Goal: Book appointment/travel/reservation

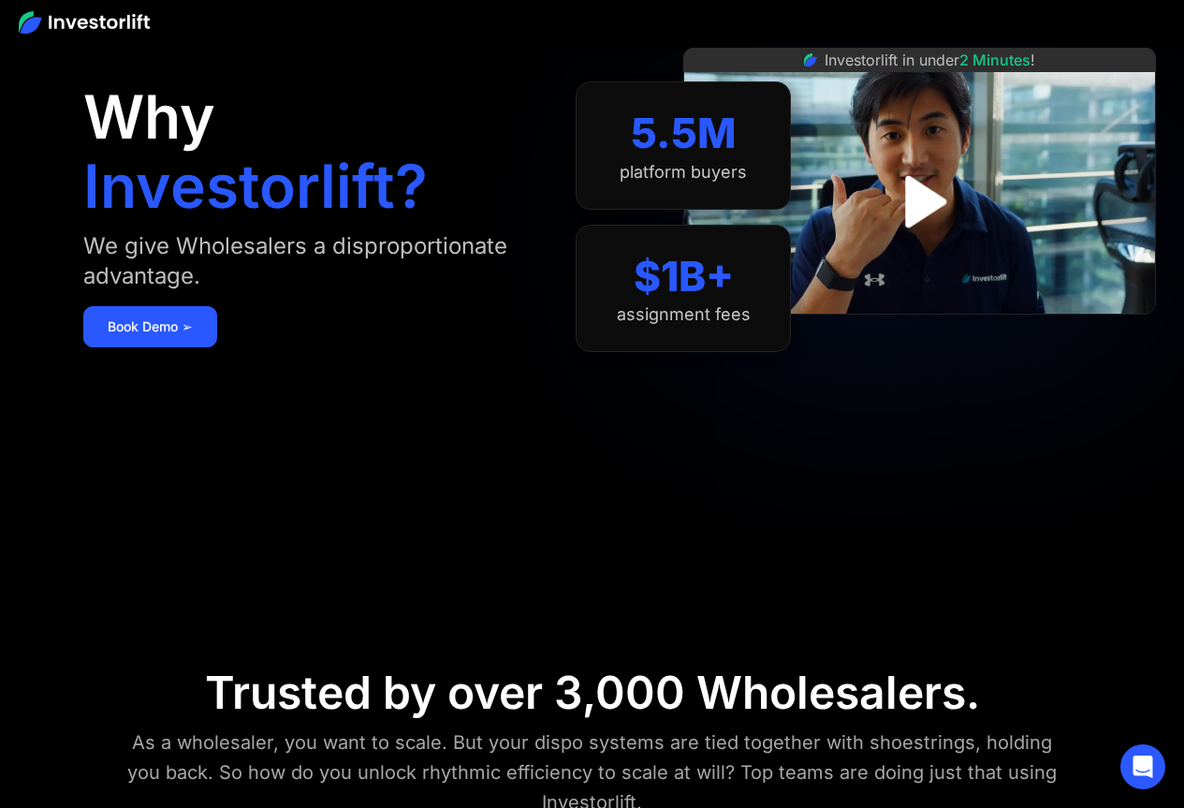
scroll to position [281, 0]
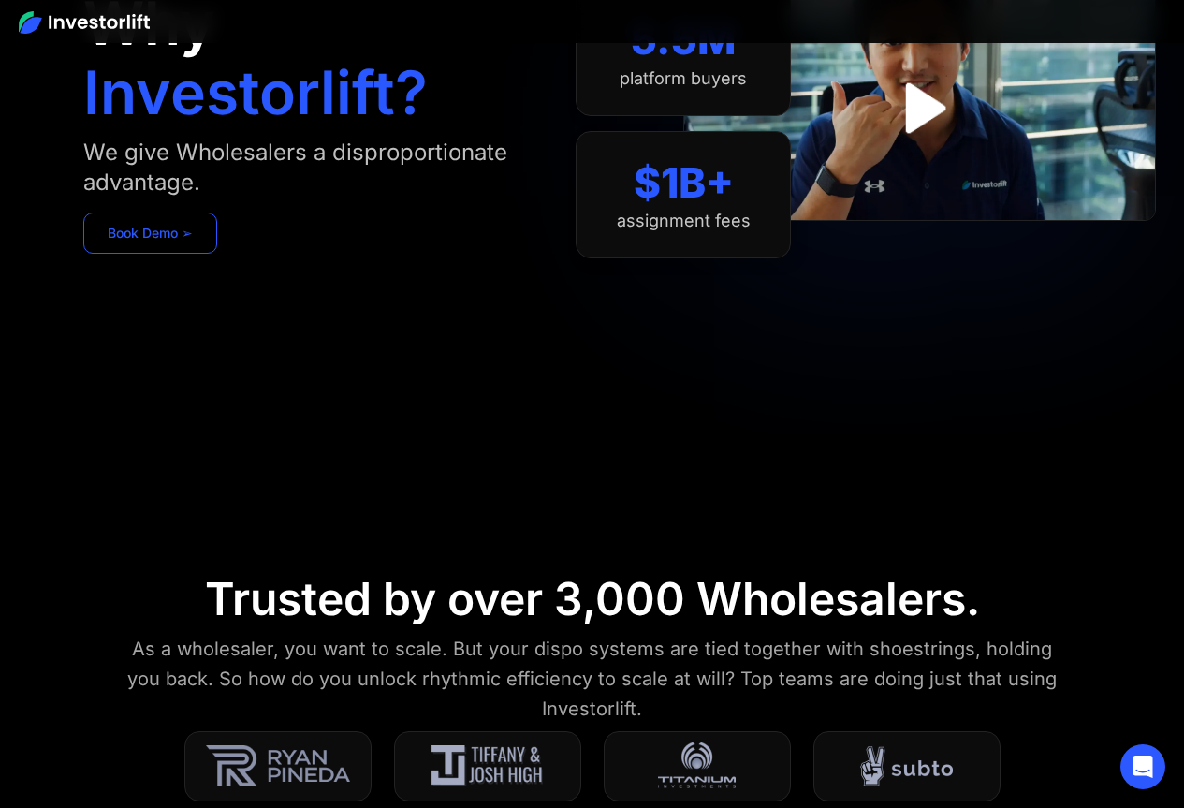
click at [150, 244] on link "Book Demo ➢" at bounding box center [150, 232] width 134 height 41
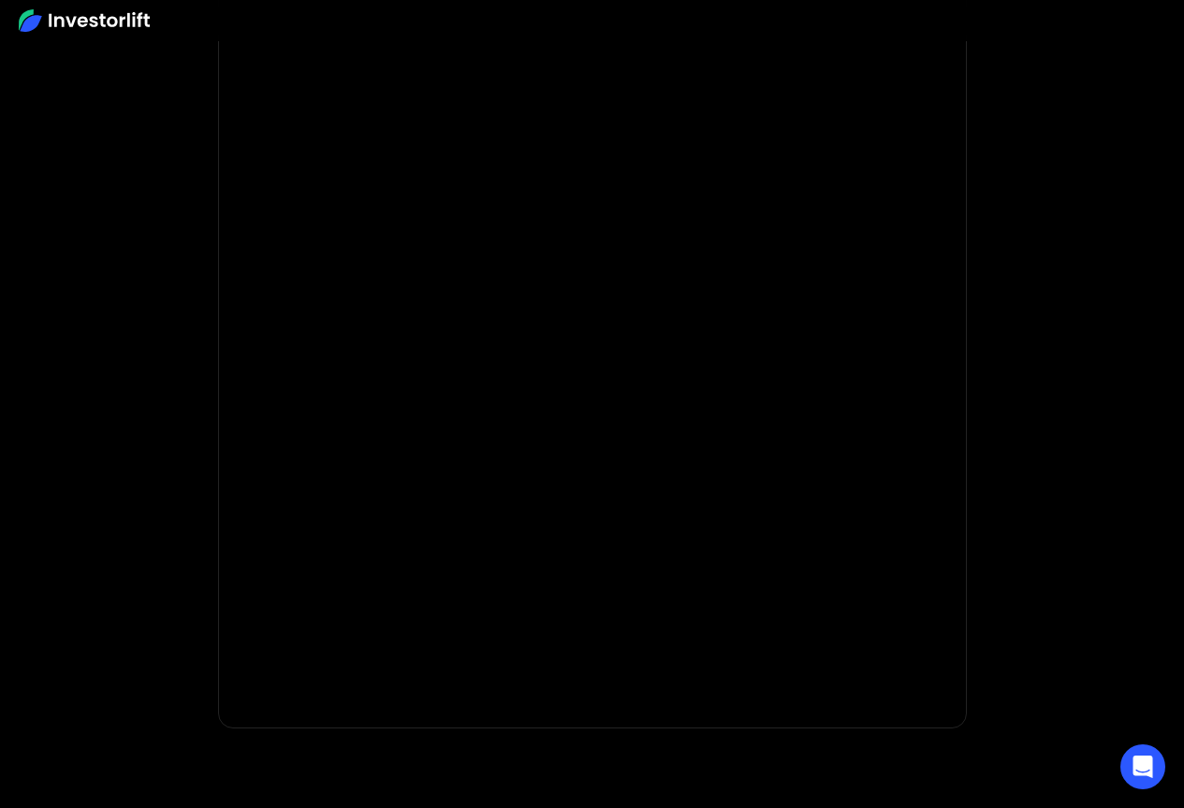
scroll to position [32, 0]
